Goal: Find specific page/section: Find specific page/section

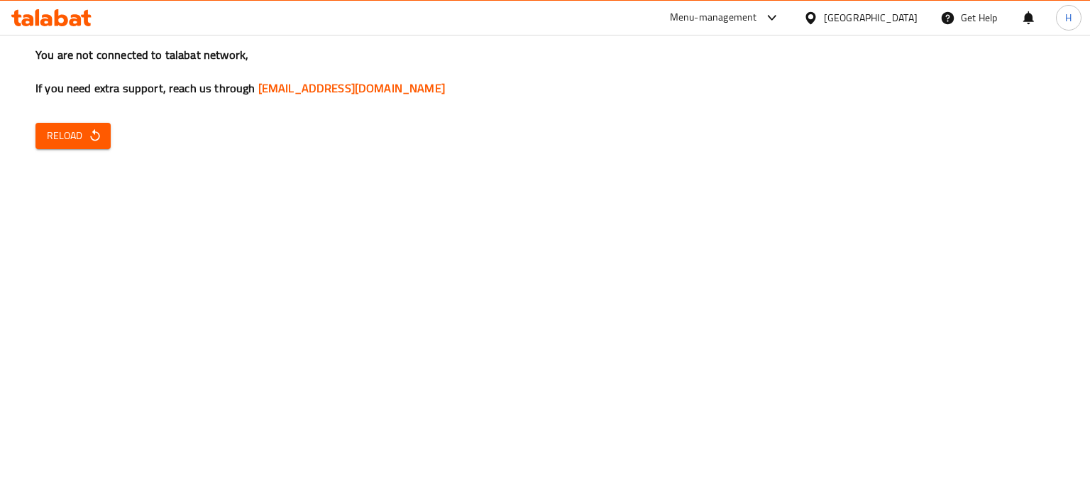
click at [39, 17] on icon at bounding box center [51, 17] width 80 height 17
click at [70, 133] on span "Reload" at bounding box center [73, 136] width 53 height 18
click at [75, 133] on span "Reload" at bounding box center [73, 136] width 53 height 18
click at [52, 129] on span "Reload" at bounding box center [73, 136] width 53 height 18
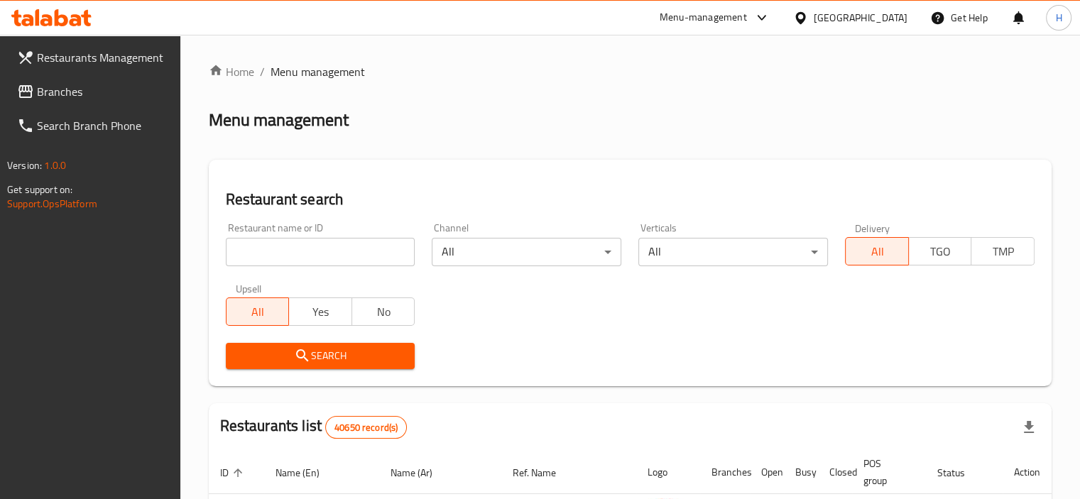
click at [23, 84] on icon at bounding box center [25, 91] width 17 height 17
